Goal: Task Accomplishment & Management: Use online tool/utility

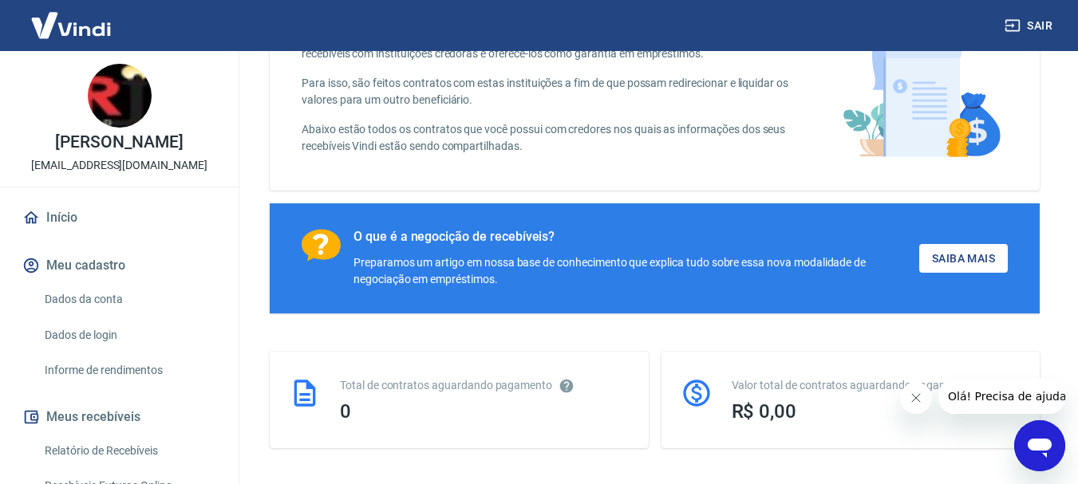
scroll to position [117, 0]
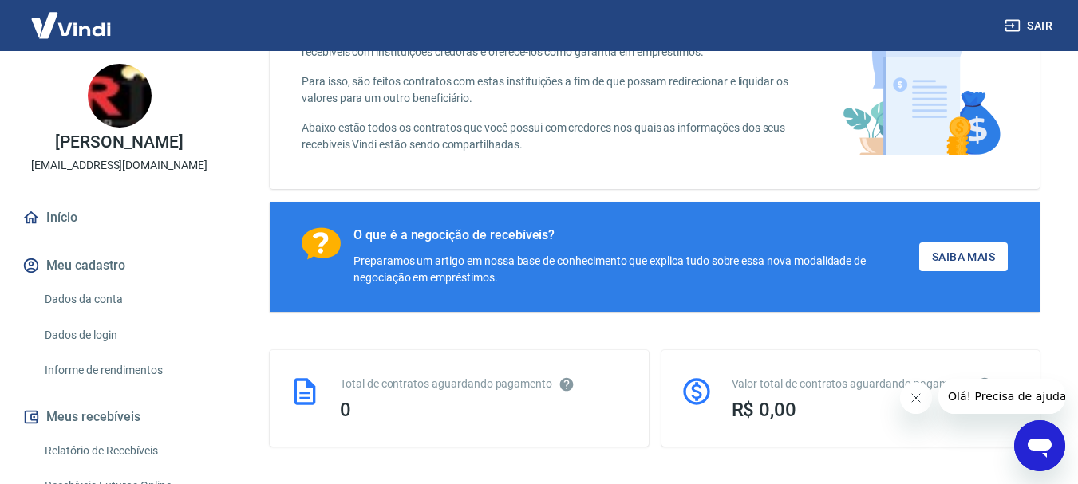
drag, startPoint x: 1075, startPoint y: 269, endPoint x: 1082, endPoint y: 278, distance: 11.3
click at [1078, 278] on html "Sair Aline Aparecida Rodrigues dos Santos contatoledrj@gmail.com Início Meu cad…" at bounding box center [539, 125] width 1078 height 484
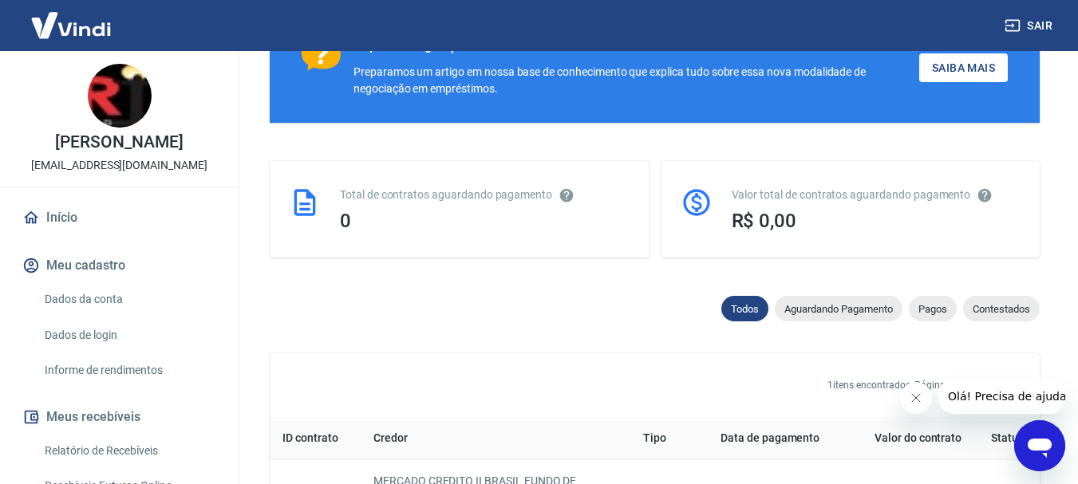
scroll to position [336, 0]
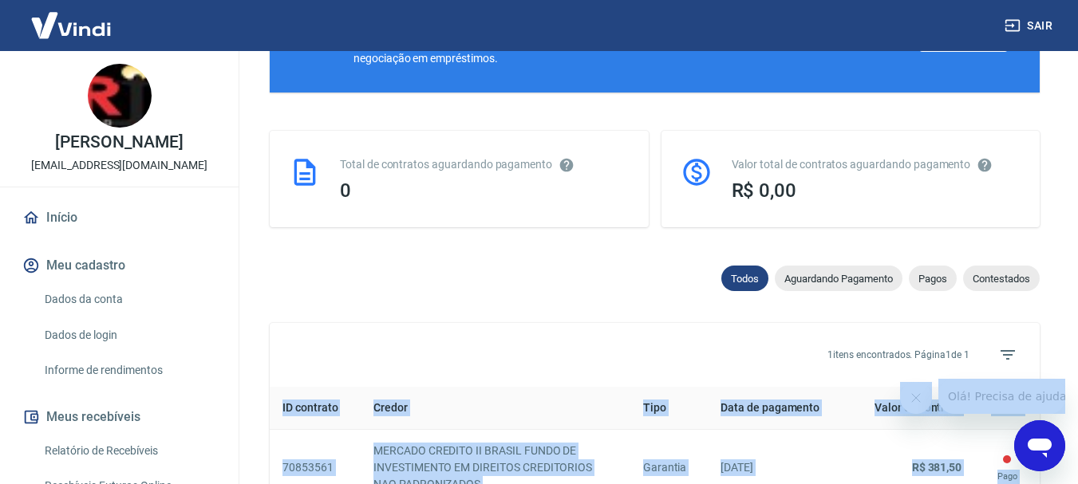
drag, startPoint x: 1063, startPoint y: 380, endPoint x: 1086, endPoint y: 330, distance: 55.3
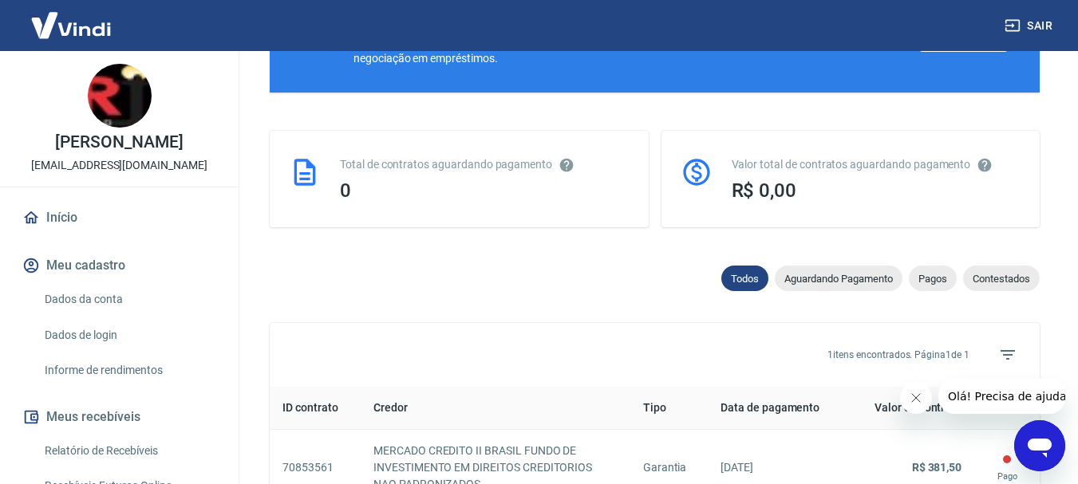
click at [1057, 318] on div "Contratos com credores Conforme Resolução 4.734 do Banco Central, é possível co…" at bounding box center [655, 144] width 808 height 859
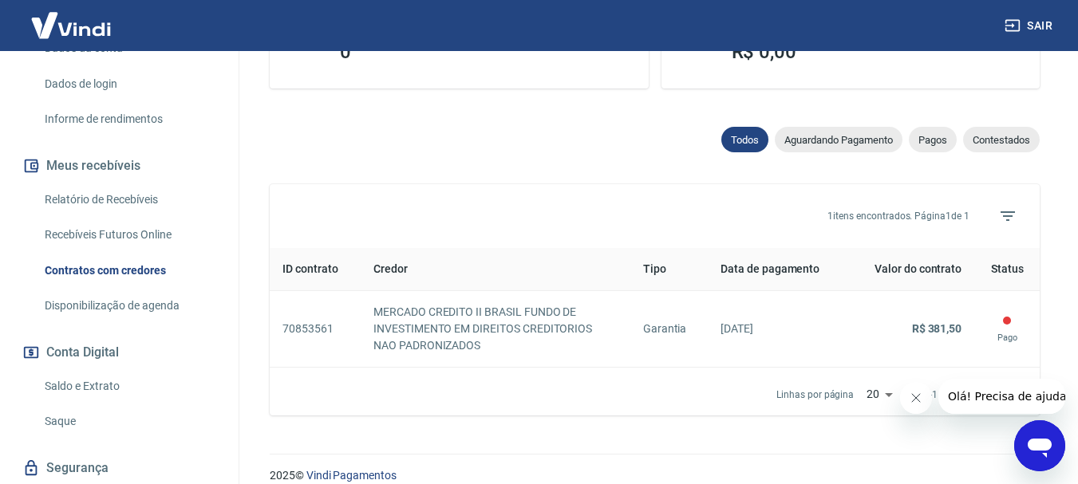
scroll to position [255, 0]
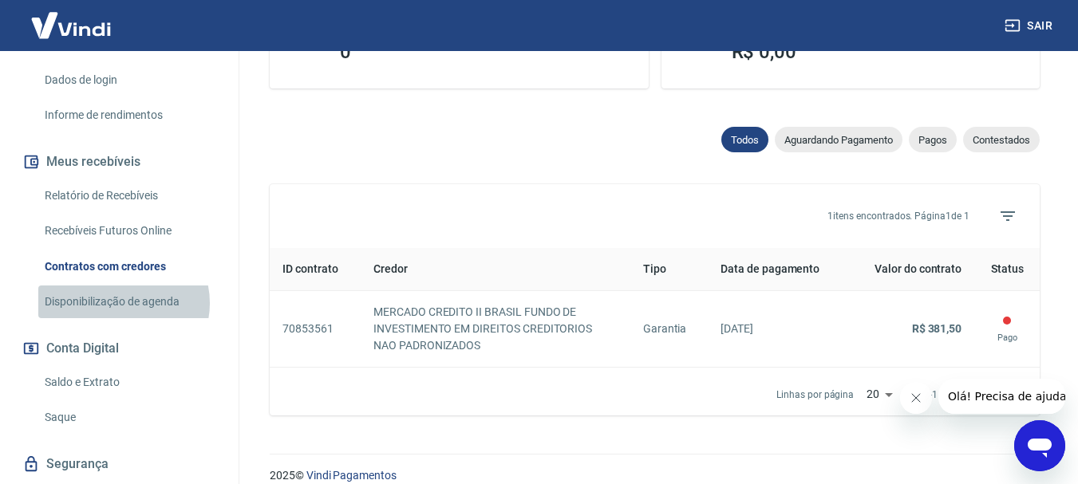
click at [120, 318] on link "Disponibilização de agenda" at bounding box center [128, 302] width 181 height 33
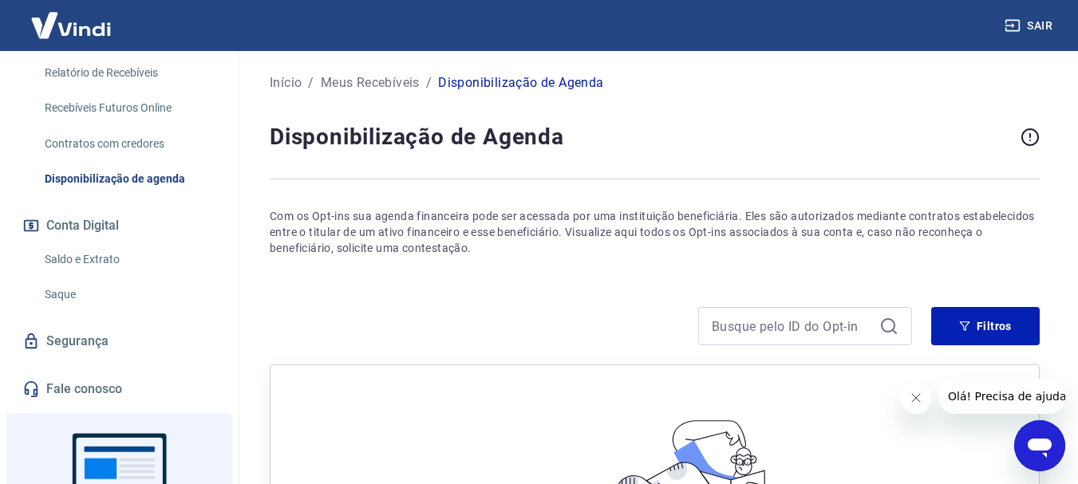
scroll to position [380, 0]
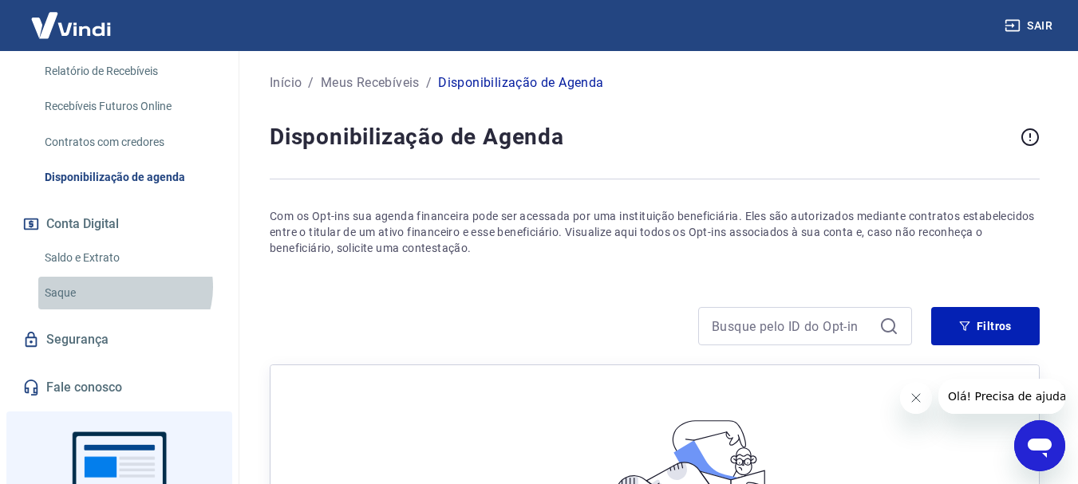
click at [124, 304] on link "Saque" at bounding box center [128, 293] width 181 height 33
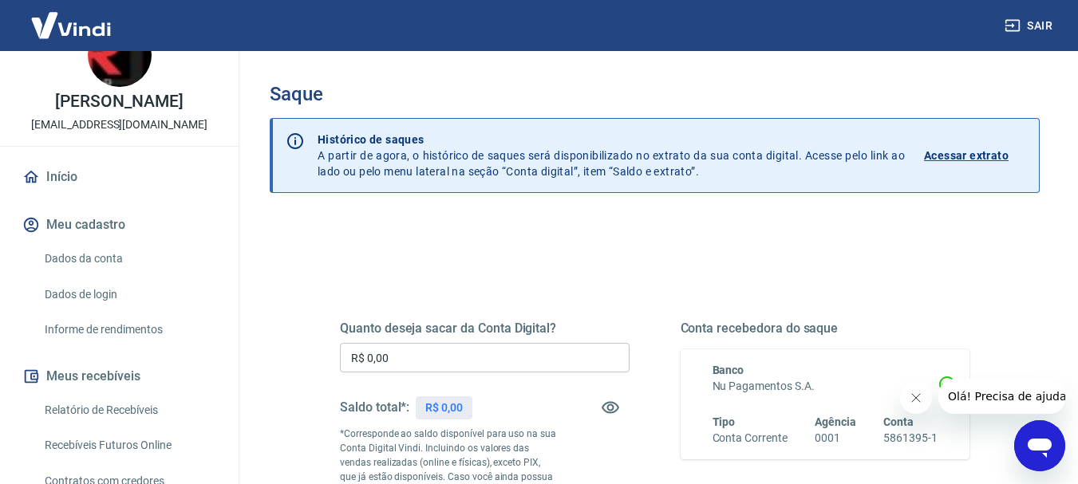
scroll to position [22, 0]
